Goal: Task Accomplishment & Management: Complete application form

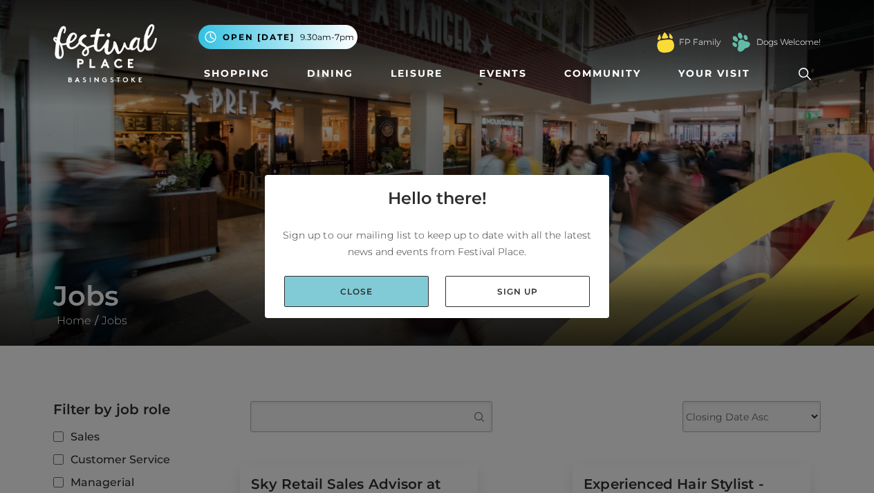
click at [377, 285] on link "Close" at bounding box center [356, 291] width 144 height 31
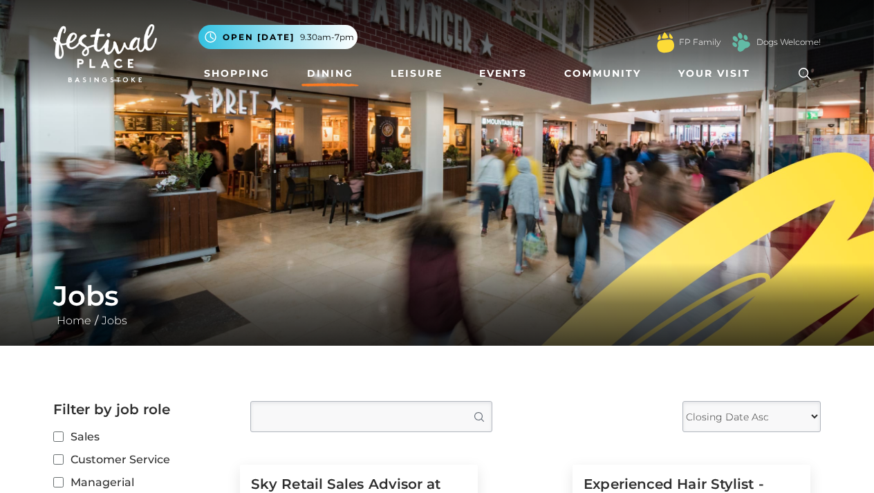
drag, startPoint x: 340, startPoint y: 109, endPoint x: 330, endPoint y: 78, distance: 32.1
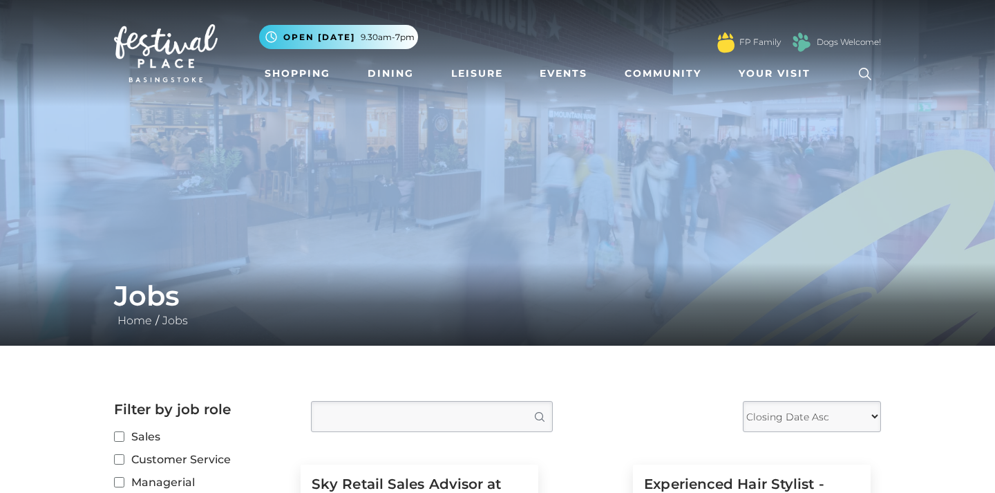
drag, startPoint x: 992, startPoint y: 94, endPoint x: 992, endPoint y: 109, distance: 14.5
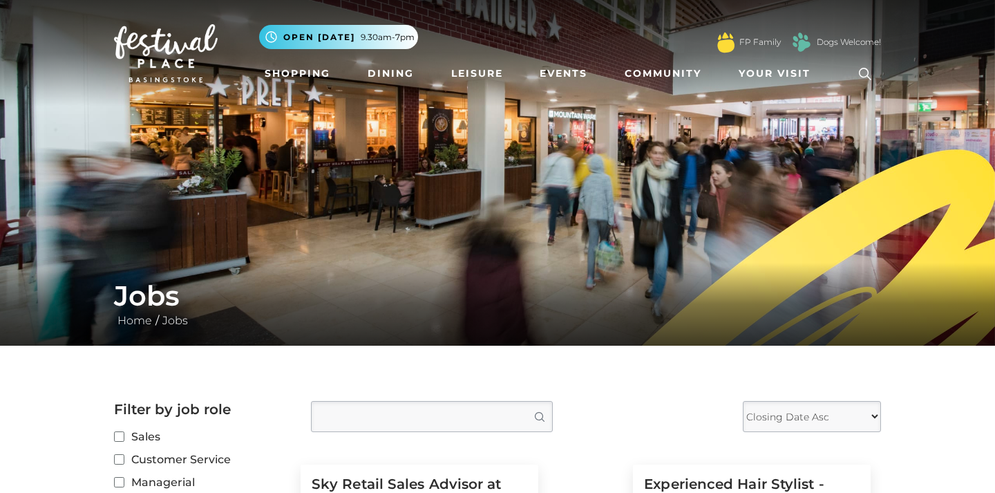
click at [873, 104] on nav "Toggle navigation .st5{fill:none;stroke:#FFFFFF;stroke-width:2.29;stroke-miterl…" at bounding box center [497, 53] width 995 height 106
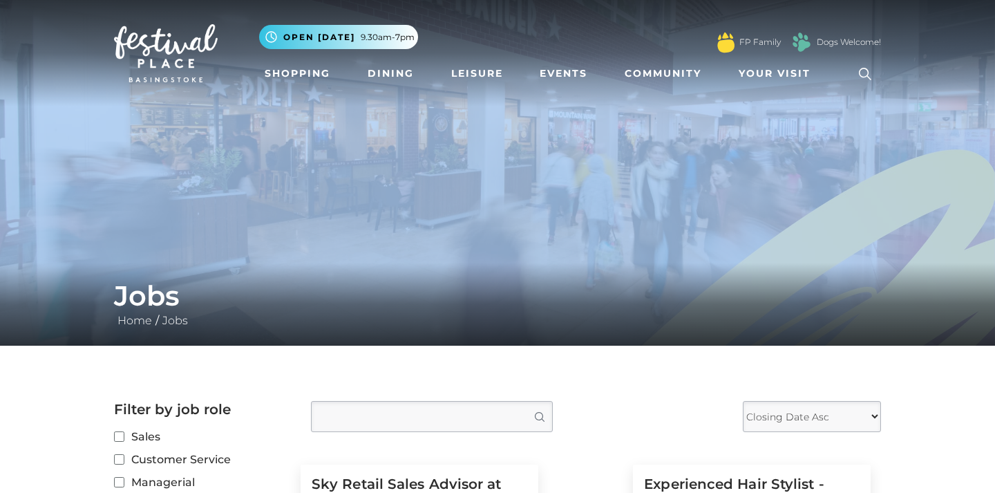
drag, startPoint x: 989, startPoint y: 104, endPoint x: 992, endPoint y: 134, distance: 30.6
click at [873, 113] on img at bounding box center [497, 173] width 995 height 346
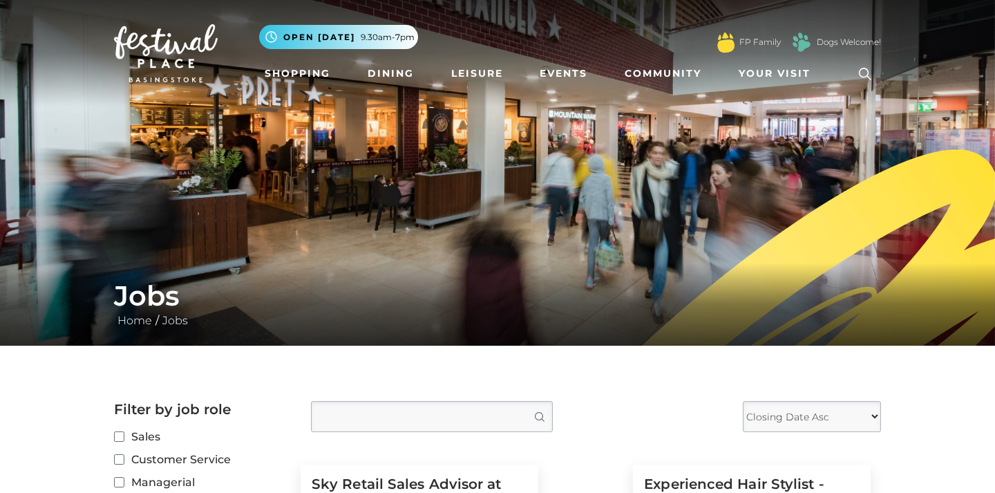
click at [873, 114] on img at bounding box center [497, 173] width 995 height 346
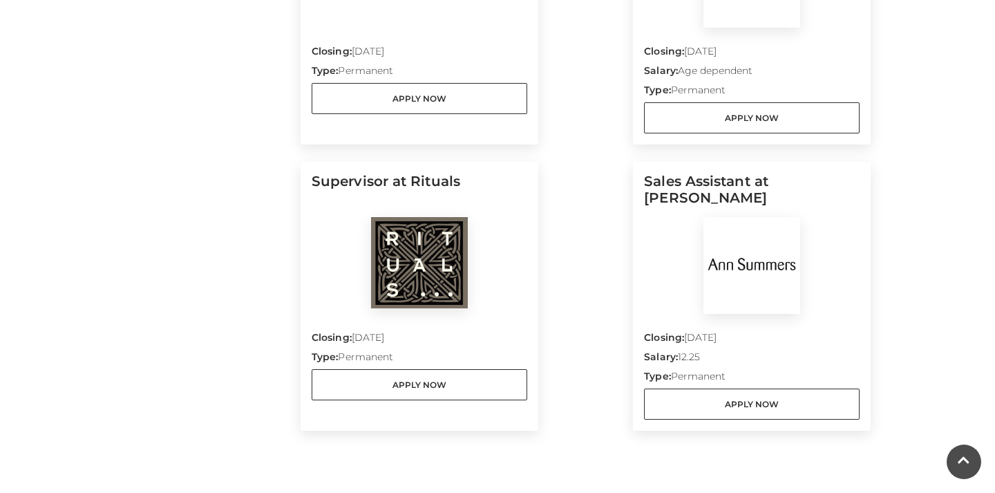
scroll to position [1158, 0]
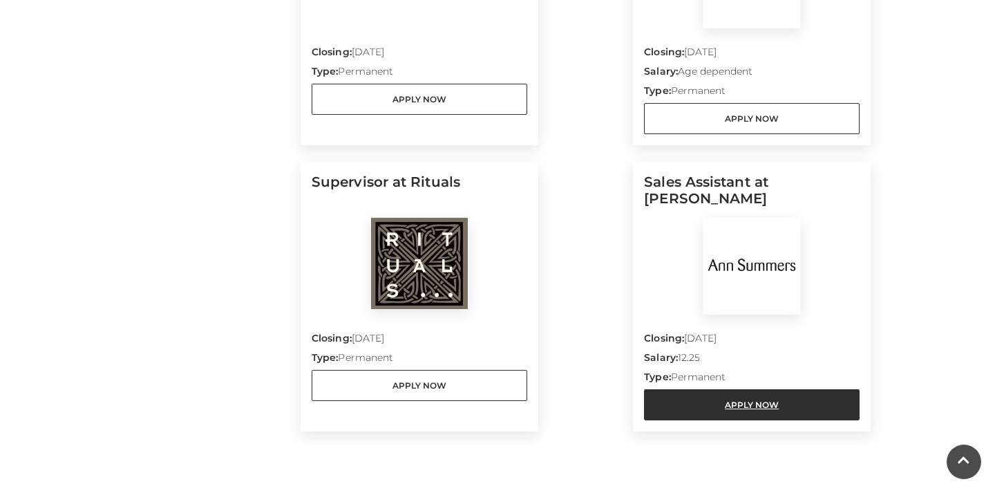
click at [760, 408] on link "Apply Now" at bounding box center [752, 404] width 216 height 31
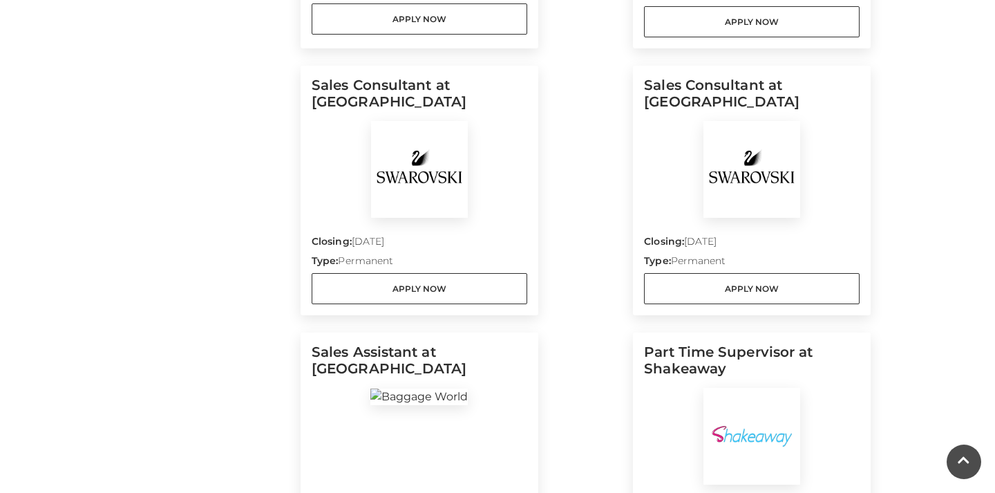
scroll to position [697, 0]
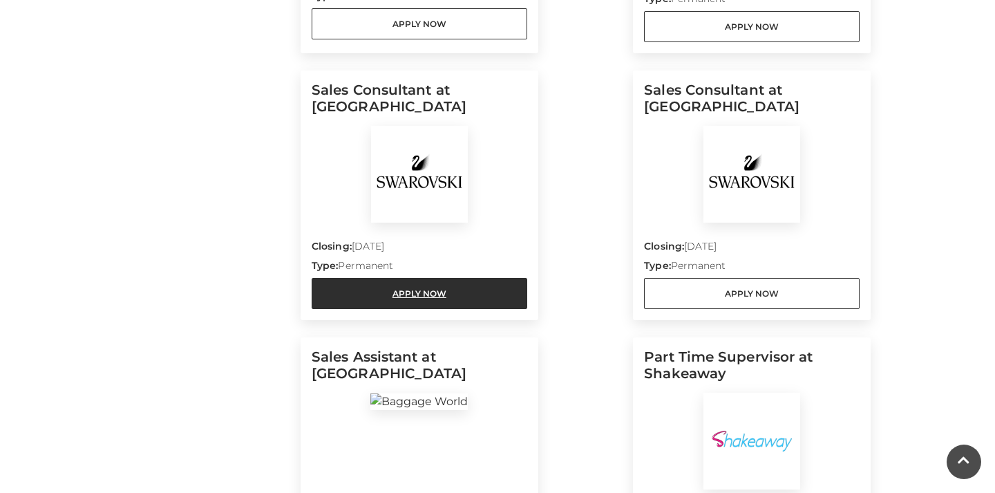
click at [477, 284] on link "Apply Now" at bounding box center [420, 293] width 216 height 31
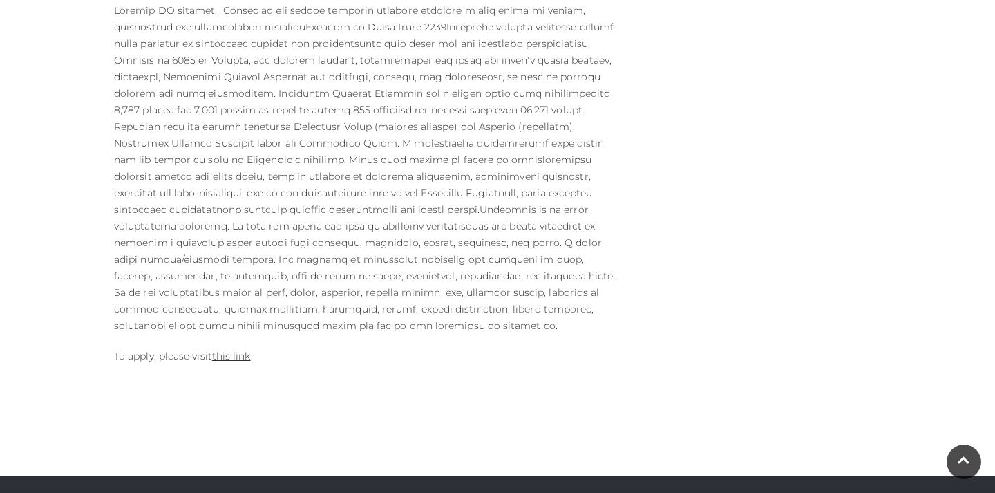
scroll to position [746, 0]
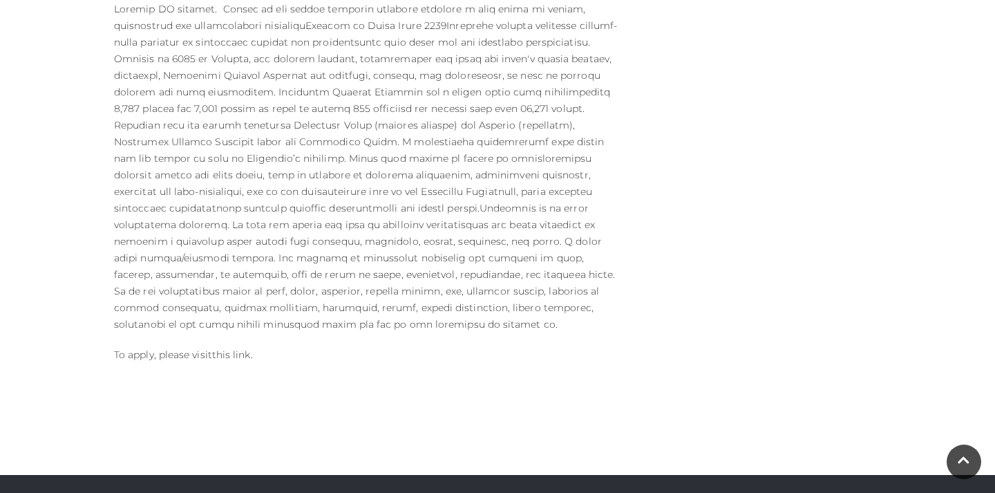
click at [232, 348] on link "this link" at bounding box center [231, 354] width 39 height 12
